Goal: Transaction & Acquisition: Purchase product/service

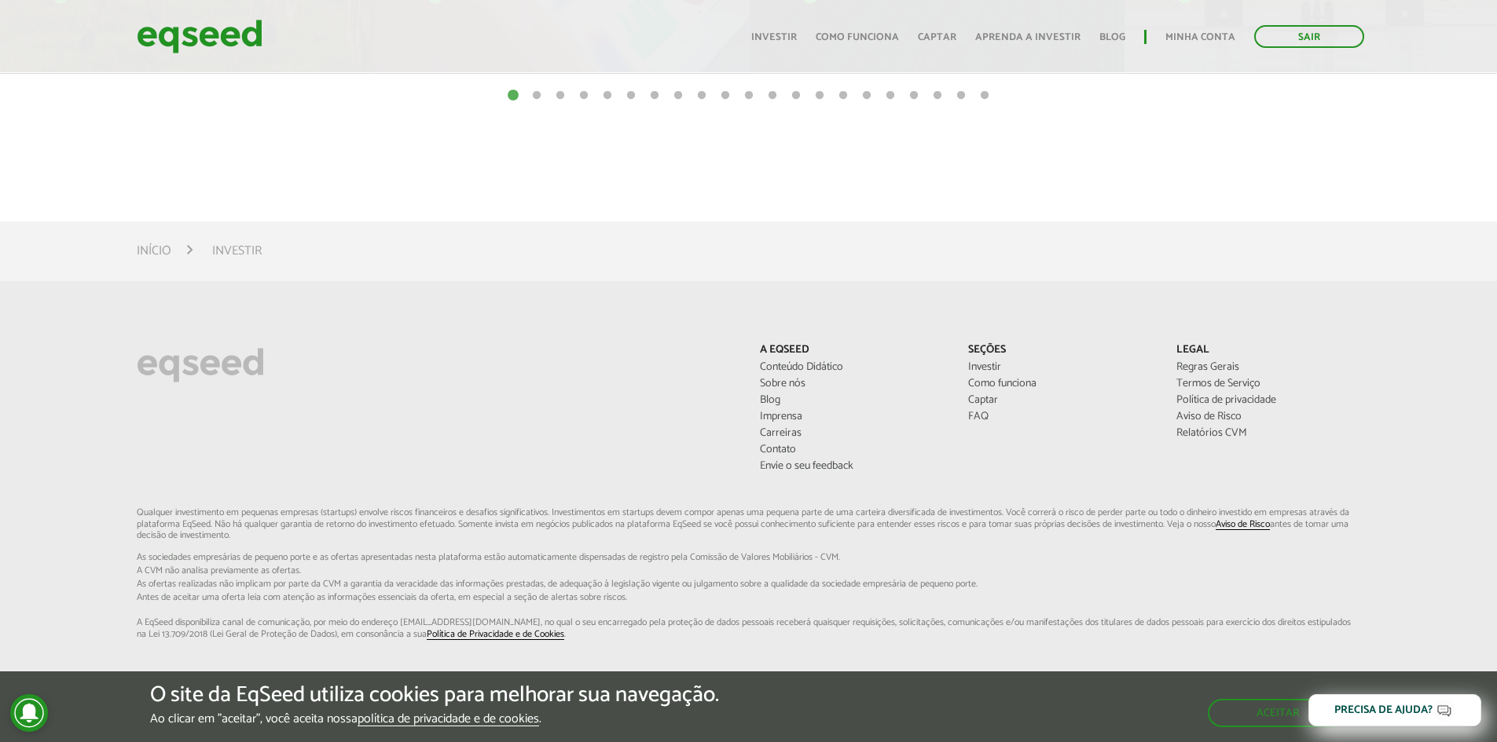
scroll to position [1005, 0]
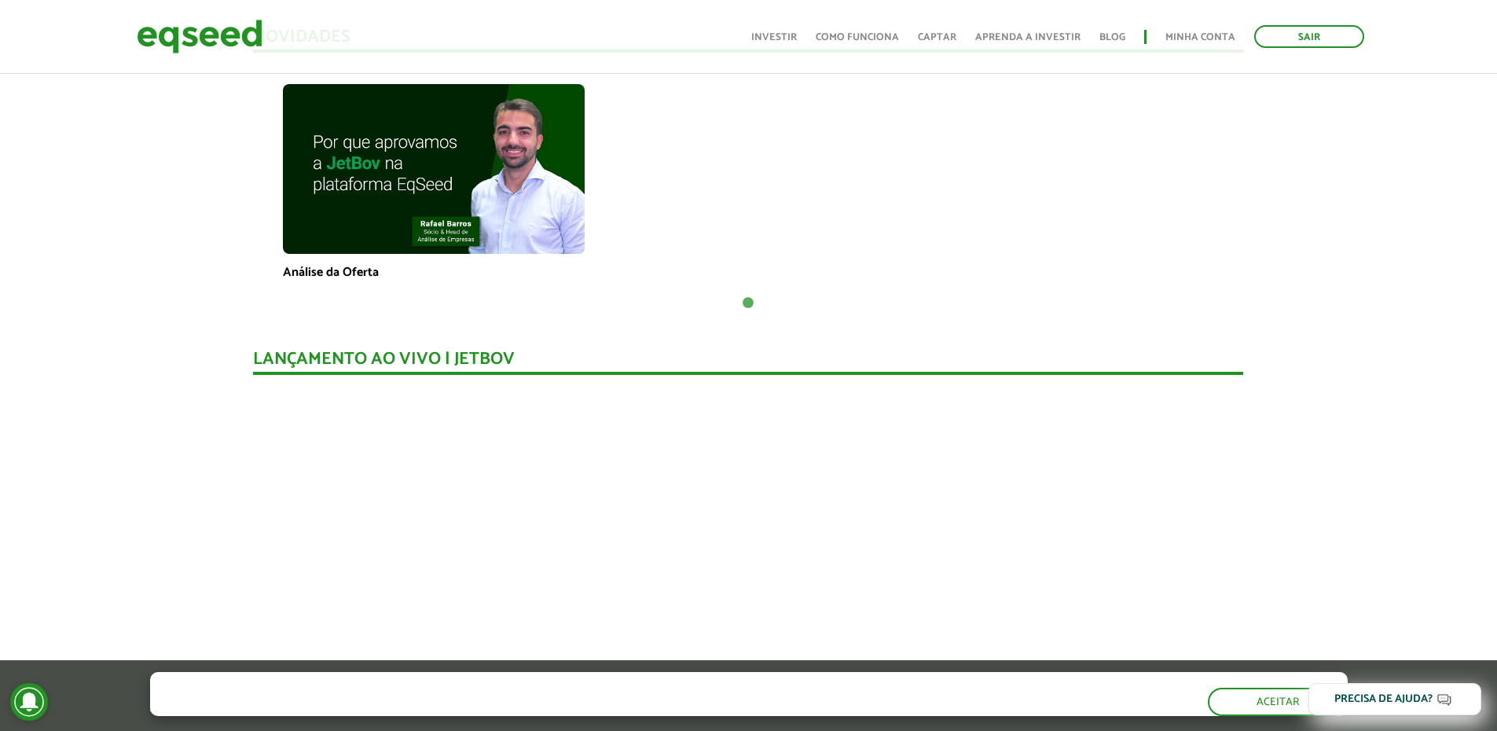
scroll to position [1100, 0]
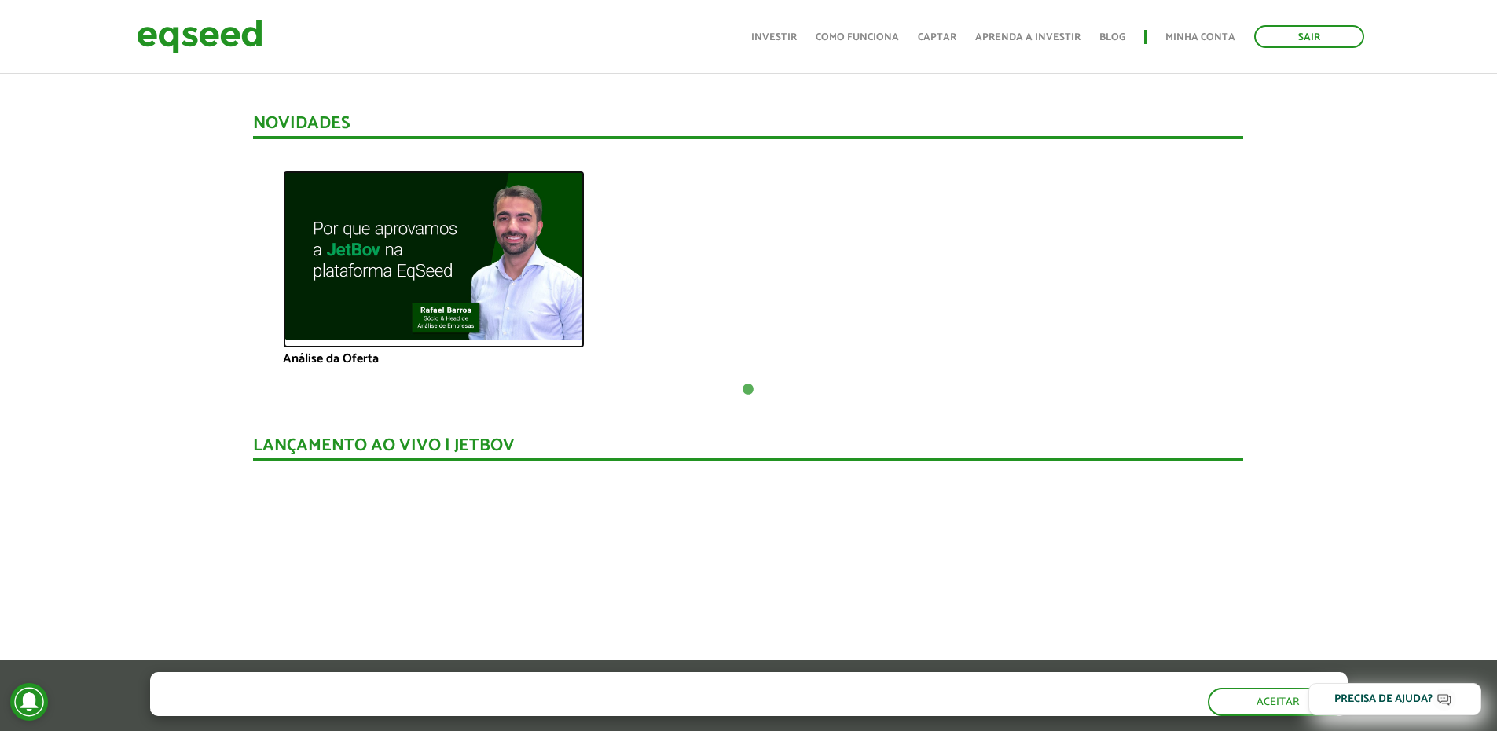
click at [354, 243] on img at bounding box center [434, 255] width 302 height 170
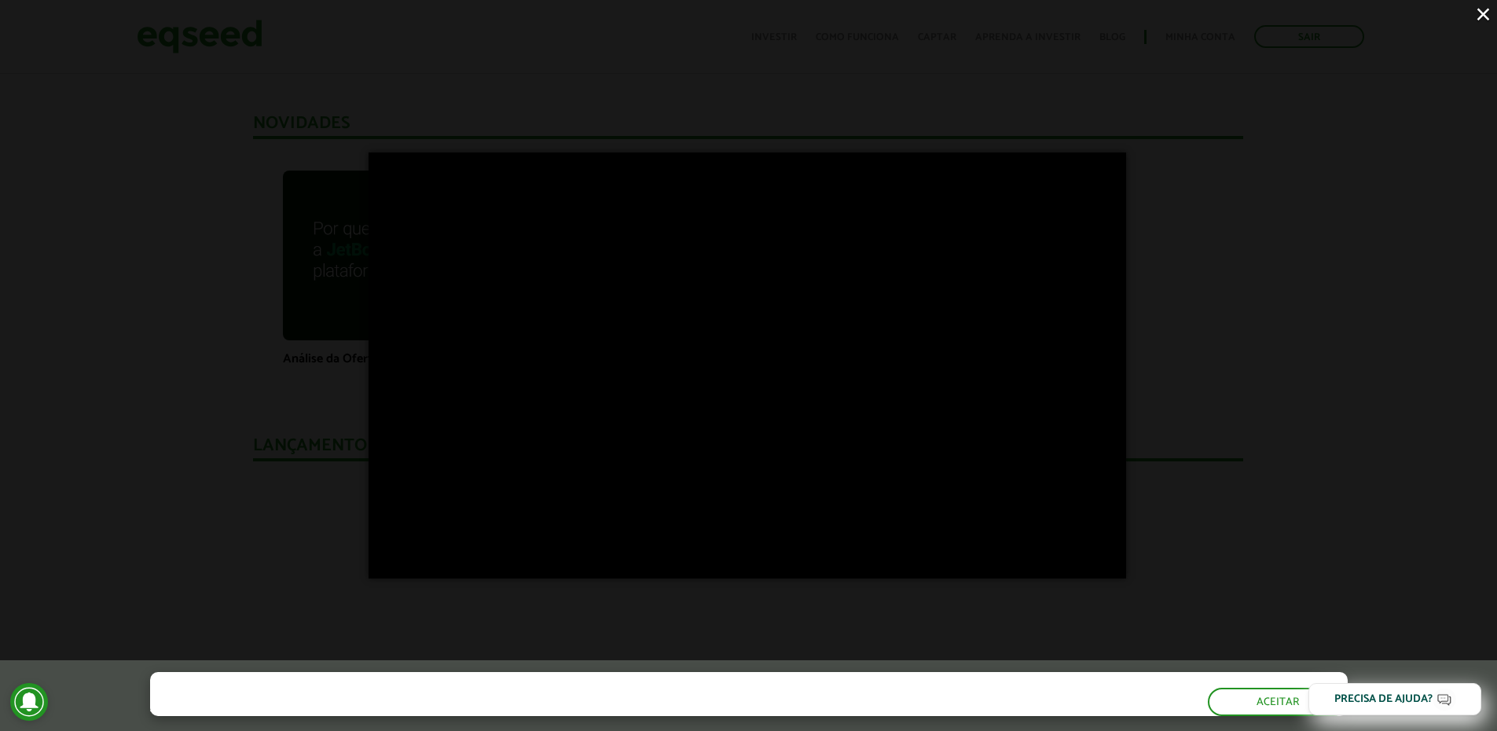
click at [219, 291] on div "×" at bounding box center [748, 365] width 1497 height 731
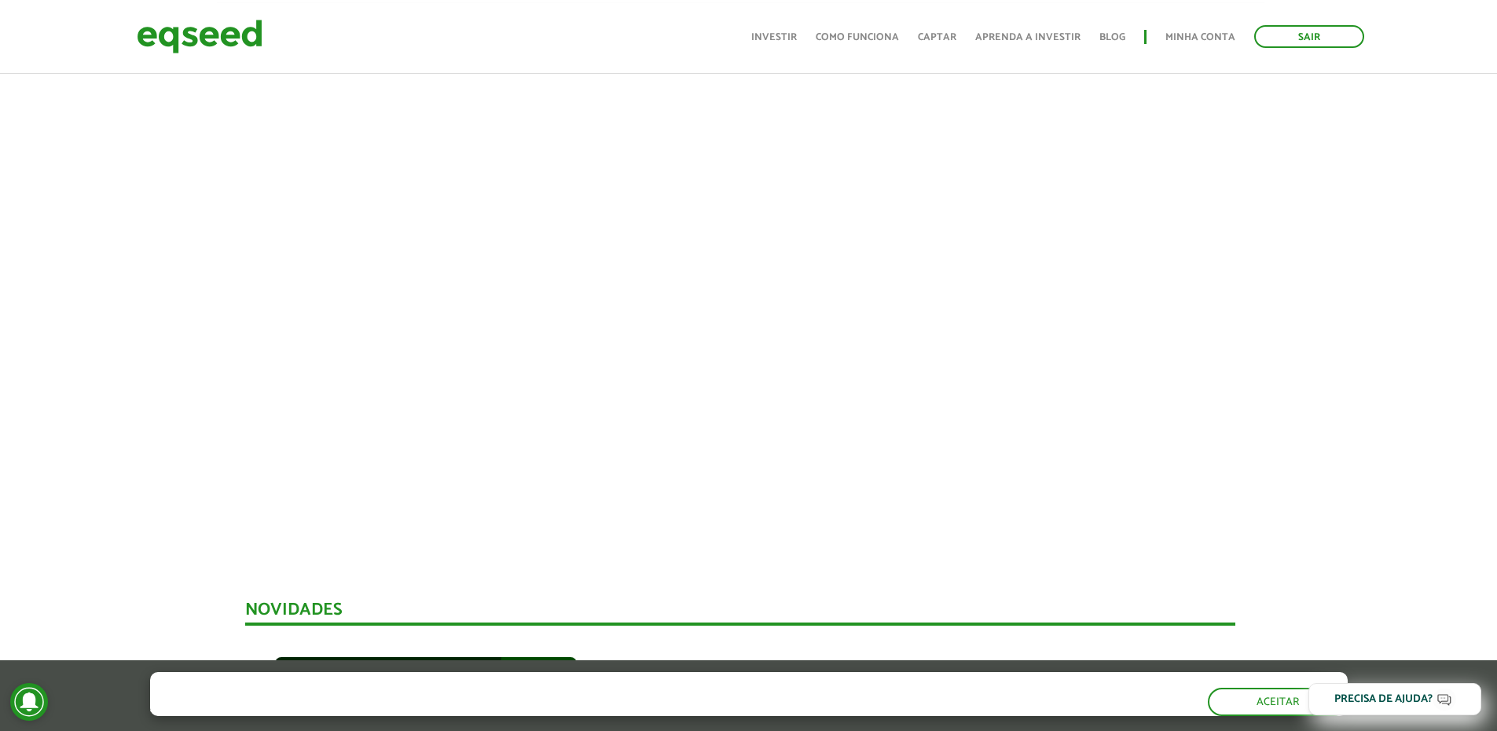
scroll to position [0, 12]
